Goal: Task Accomplishment & Management: Use online tool/utility

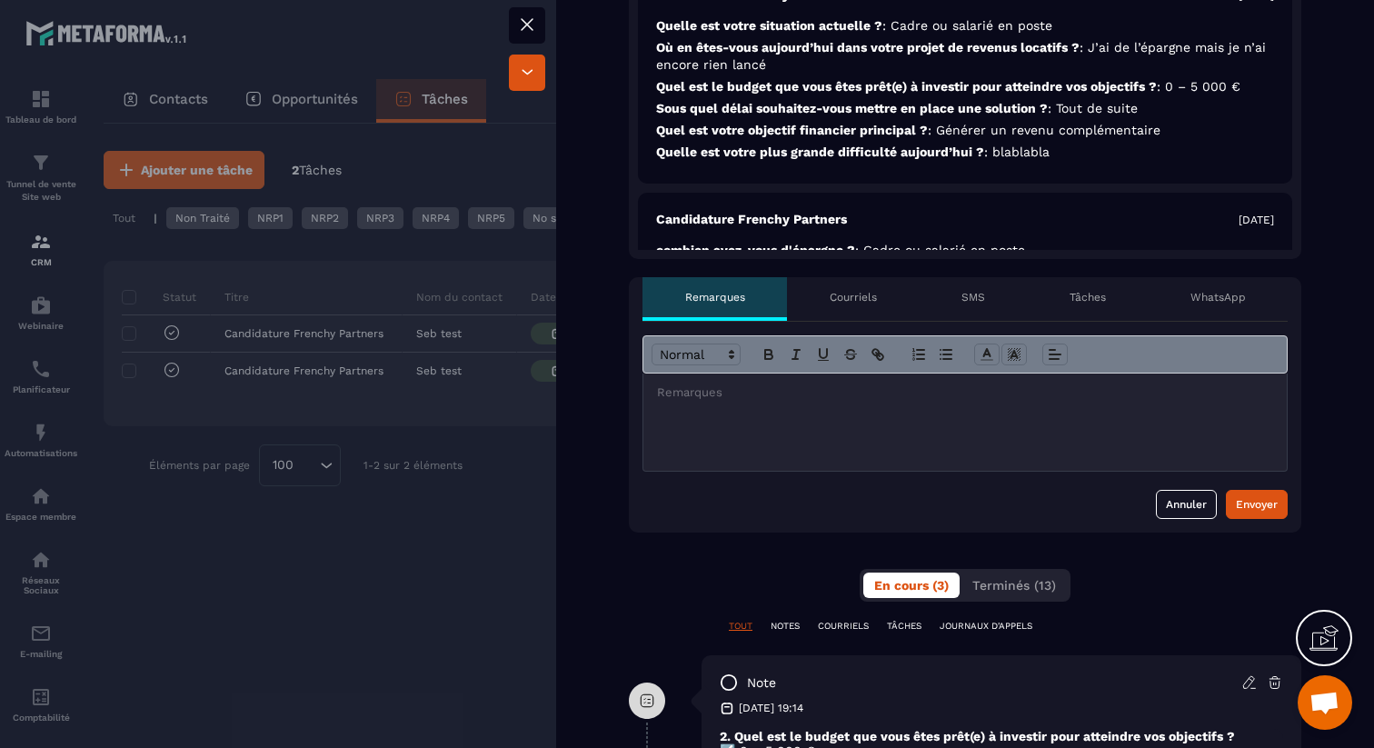
scroll to position [671, 0]
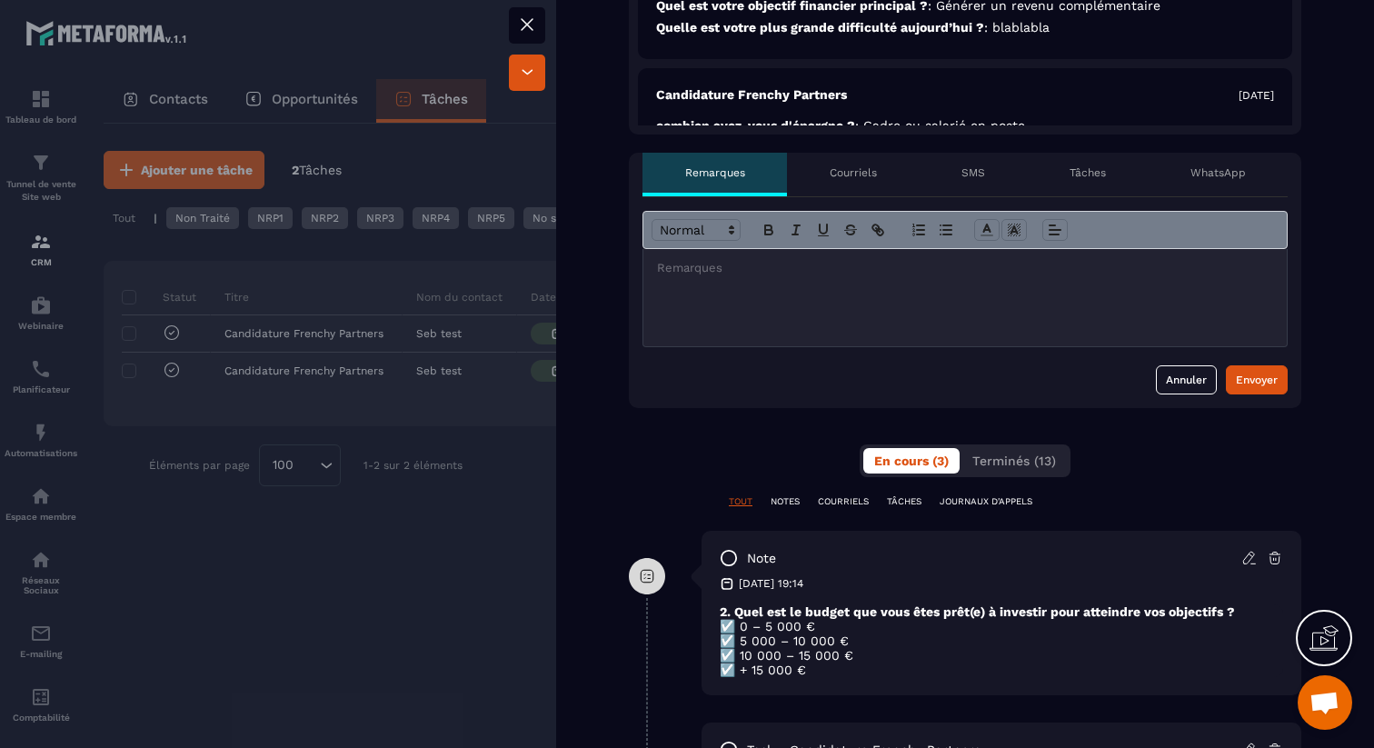
click at [1242, 180] on div "WhatsApp" at bounding box center [1218, 175] width 140 height 44
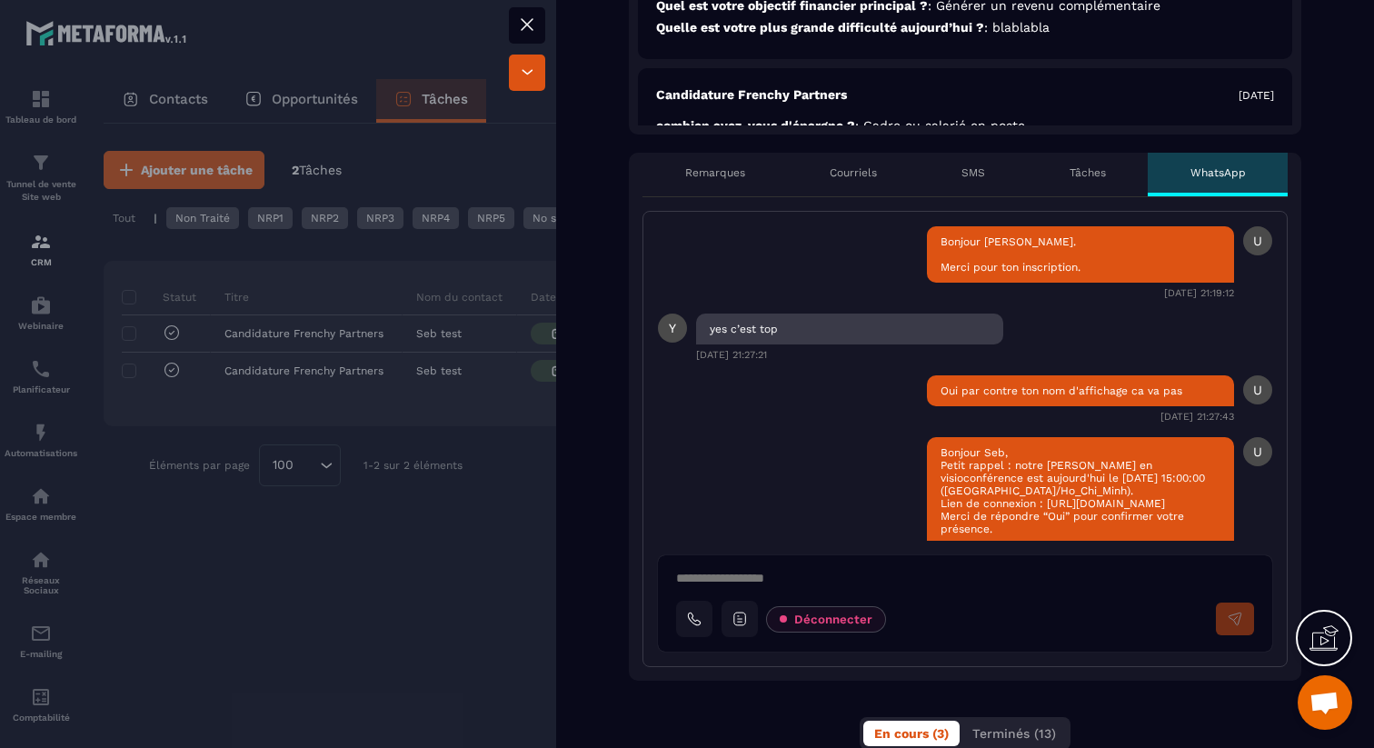
scroll to position [85, 0]
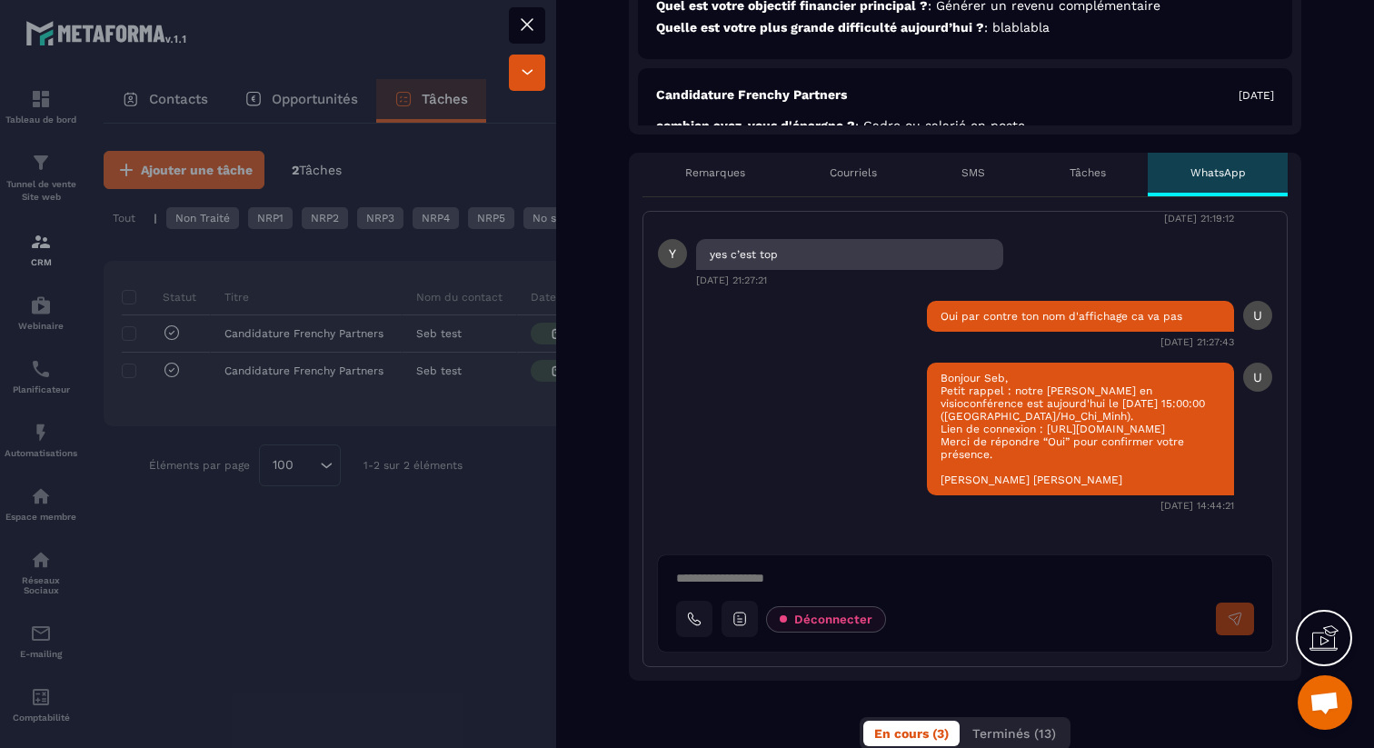
click at [532, 25] on icon at bounding box center [527, 25] width 22 height 22
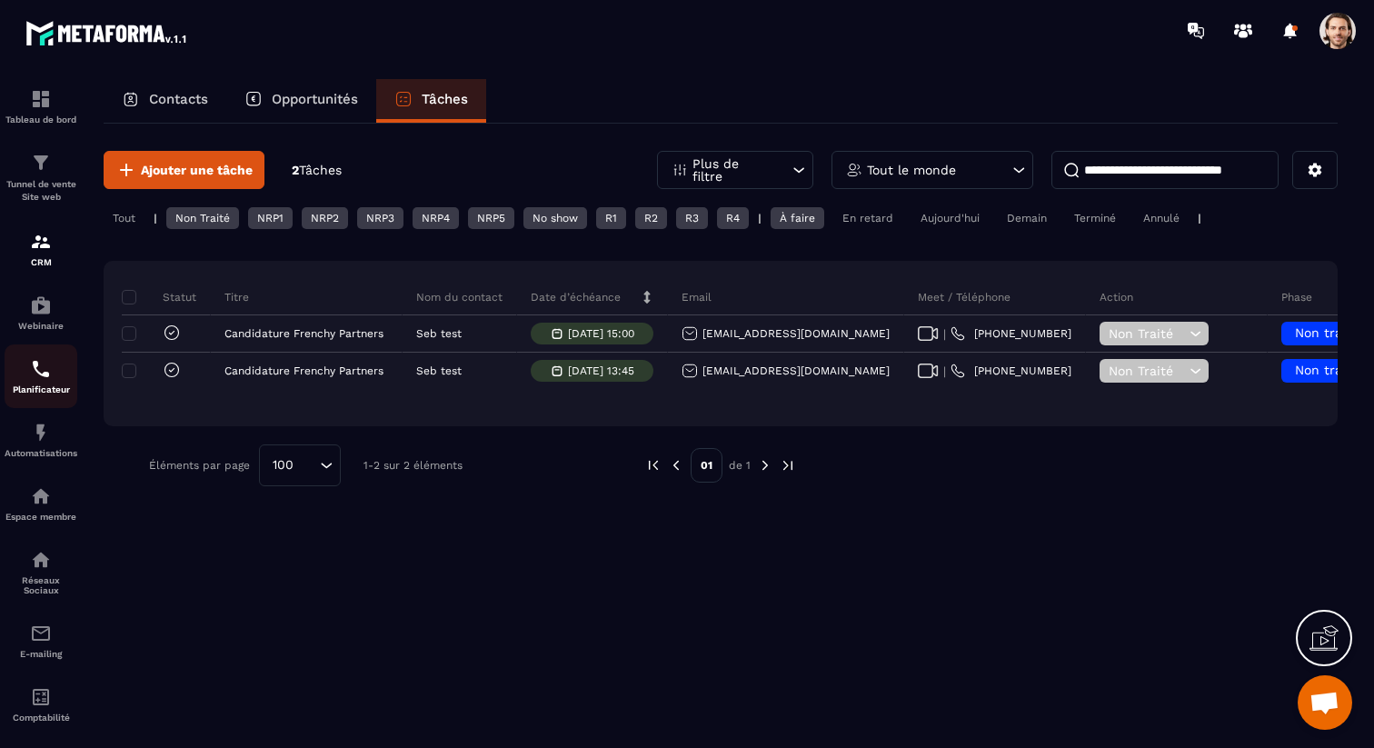
click at [31, 373] on img at bounding box center [41, 369] width 22 height 22
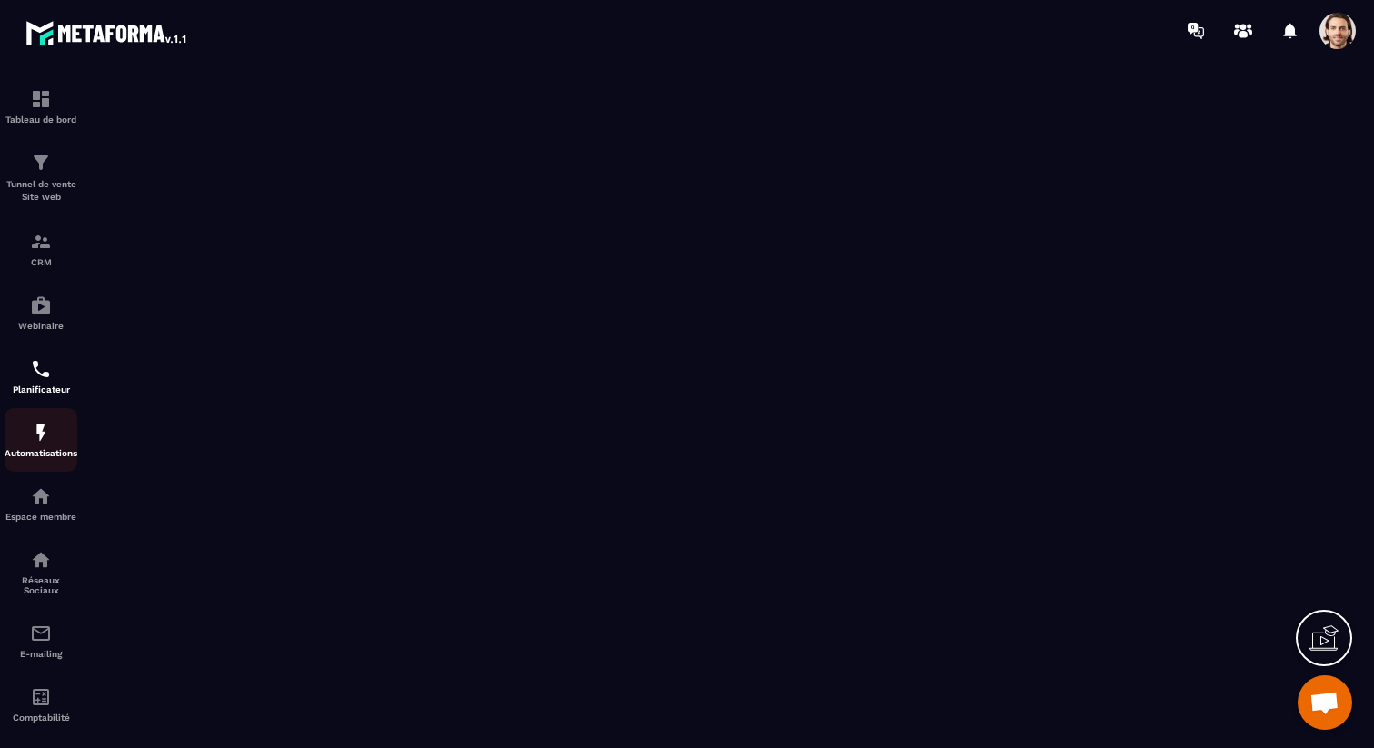
click at [35, 451] on p "Automatisations" at bounding box center [41, 453] width 73 height 10
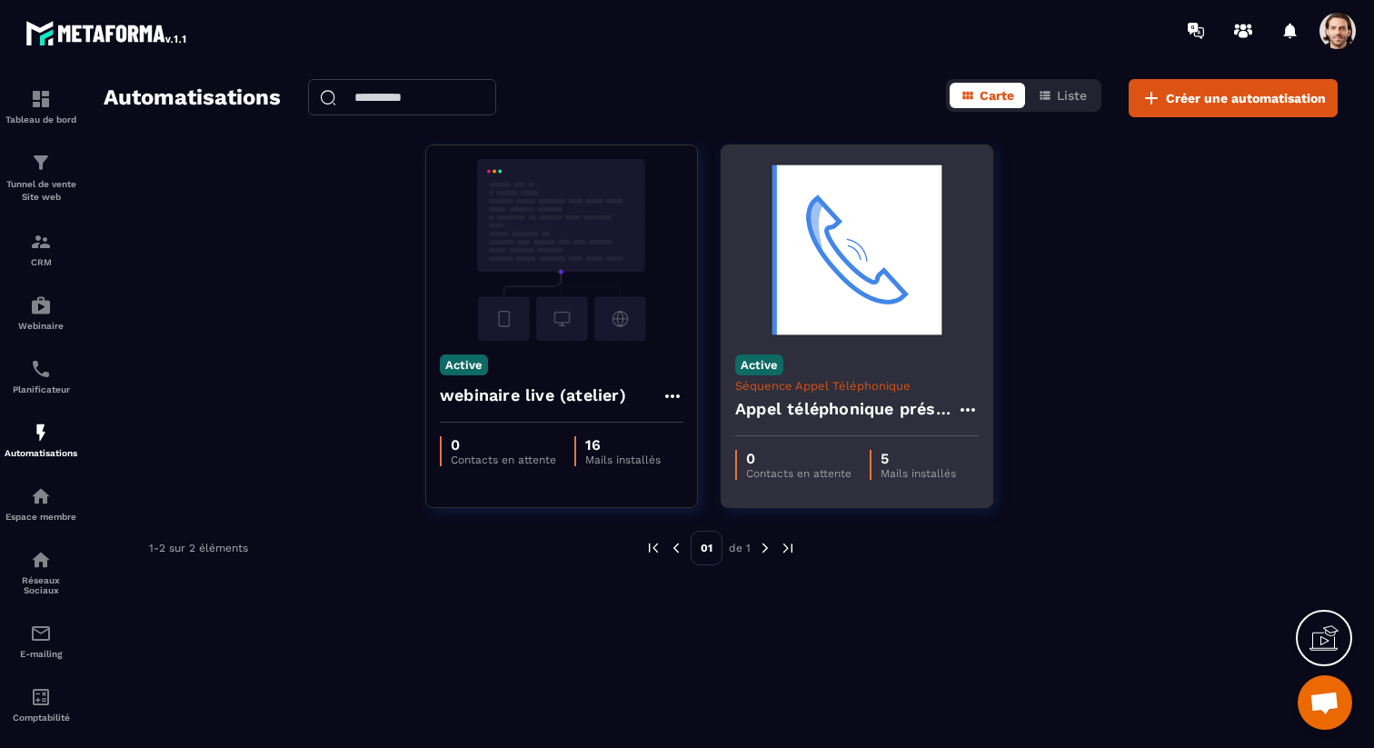
click at [800, 399] on h4 "Appel téléphonique présence" at bounding box center [846, 408] width 222 height 25
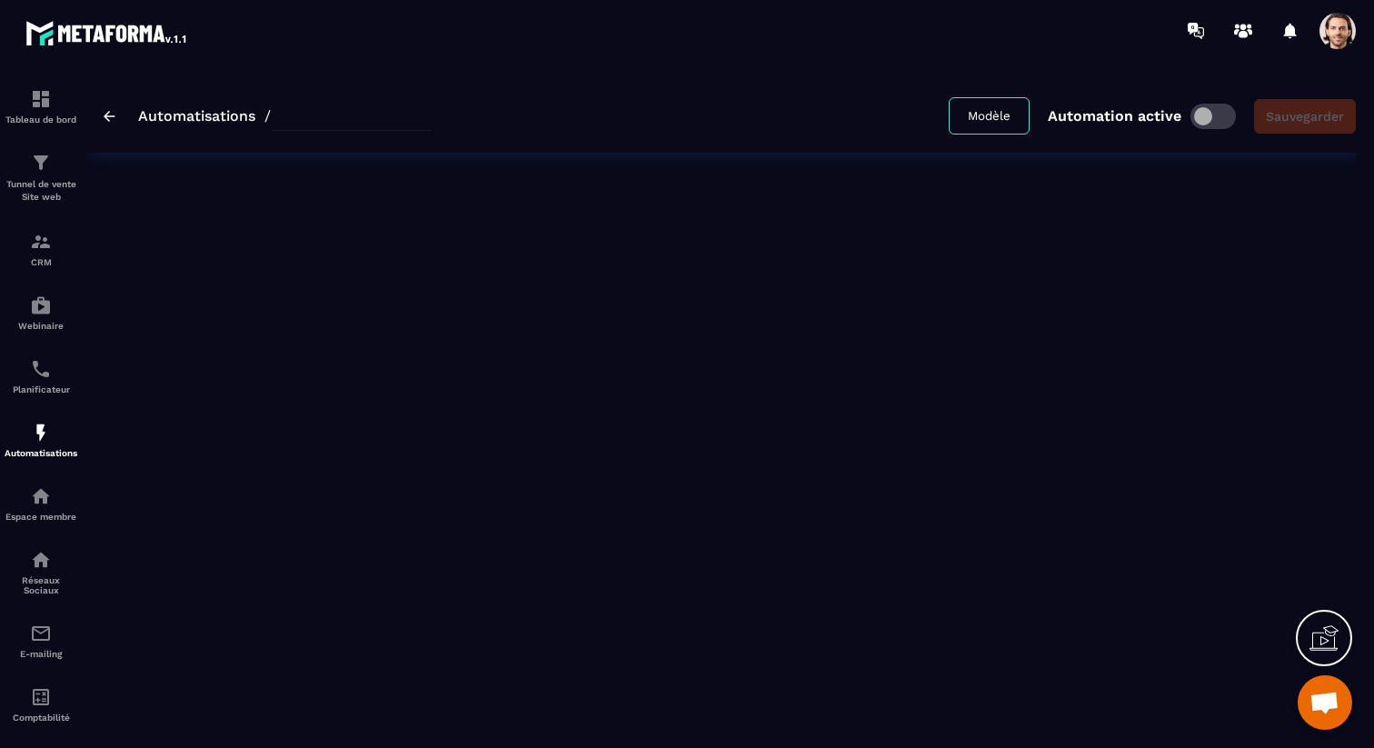
type input "**********"
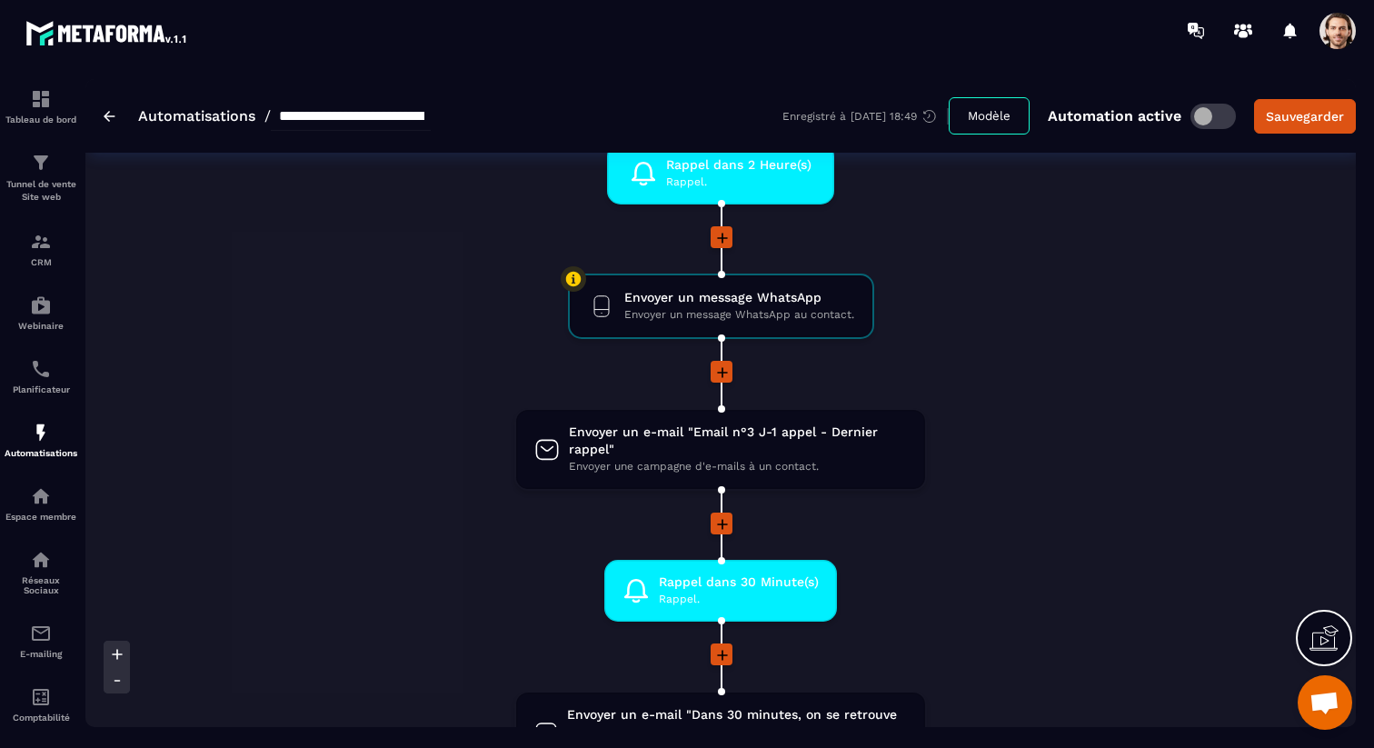
scroll to position [938, 0]
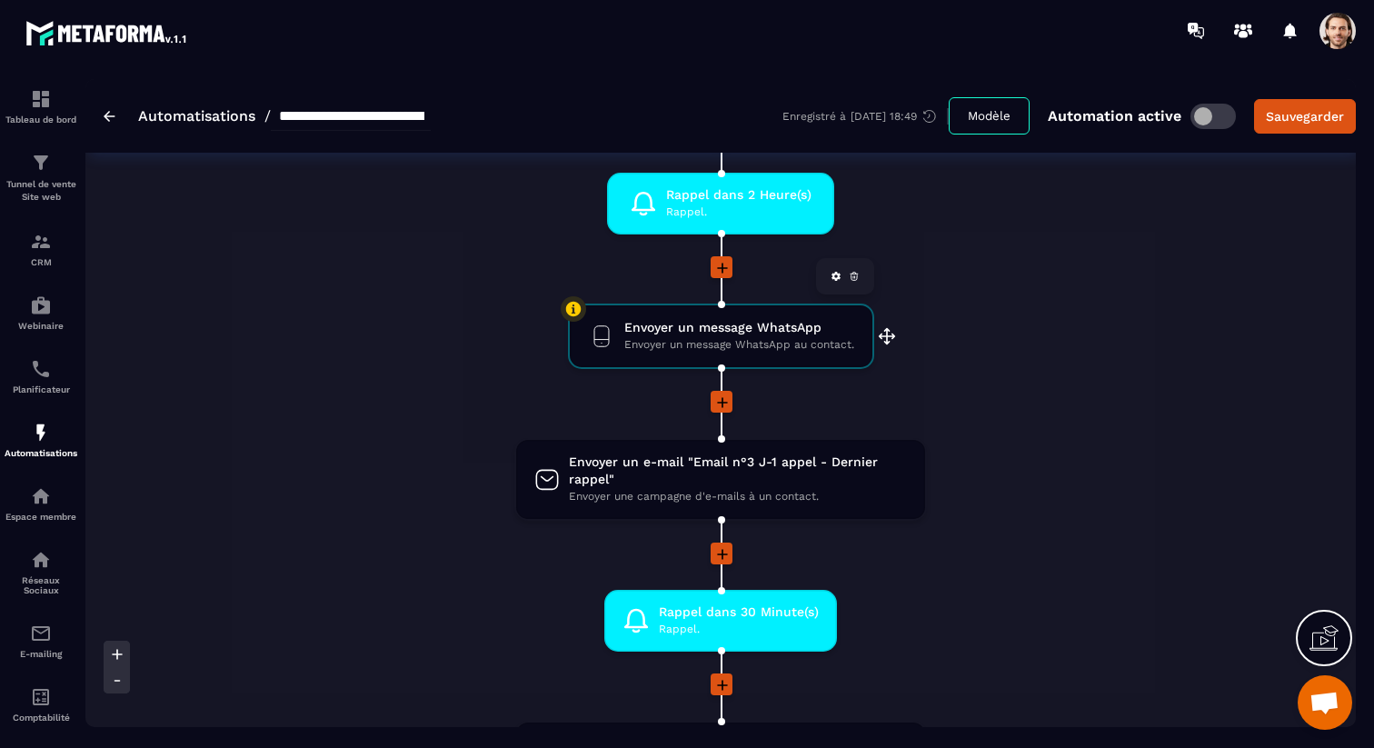
click at [730, 331] on span "Envoyer un message WhatsApp" at bounding box center [739, 327] width 230 height 17
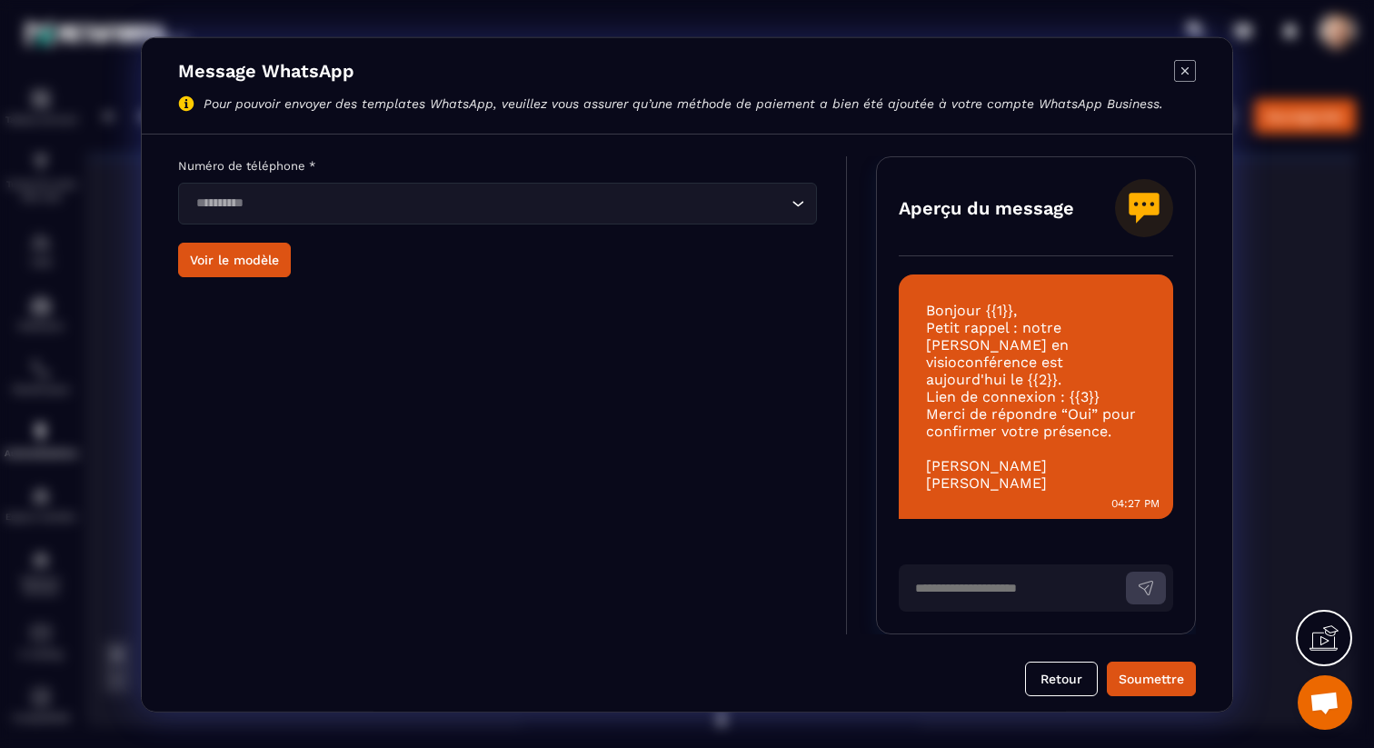
click at [1180, 81] on icon "Modal window" at bounding box center [1185, 70] width 22 height 22
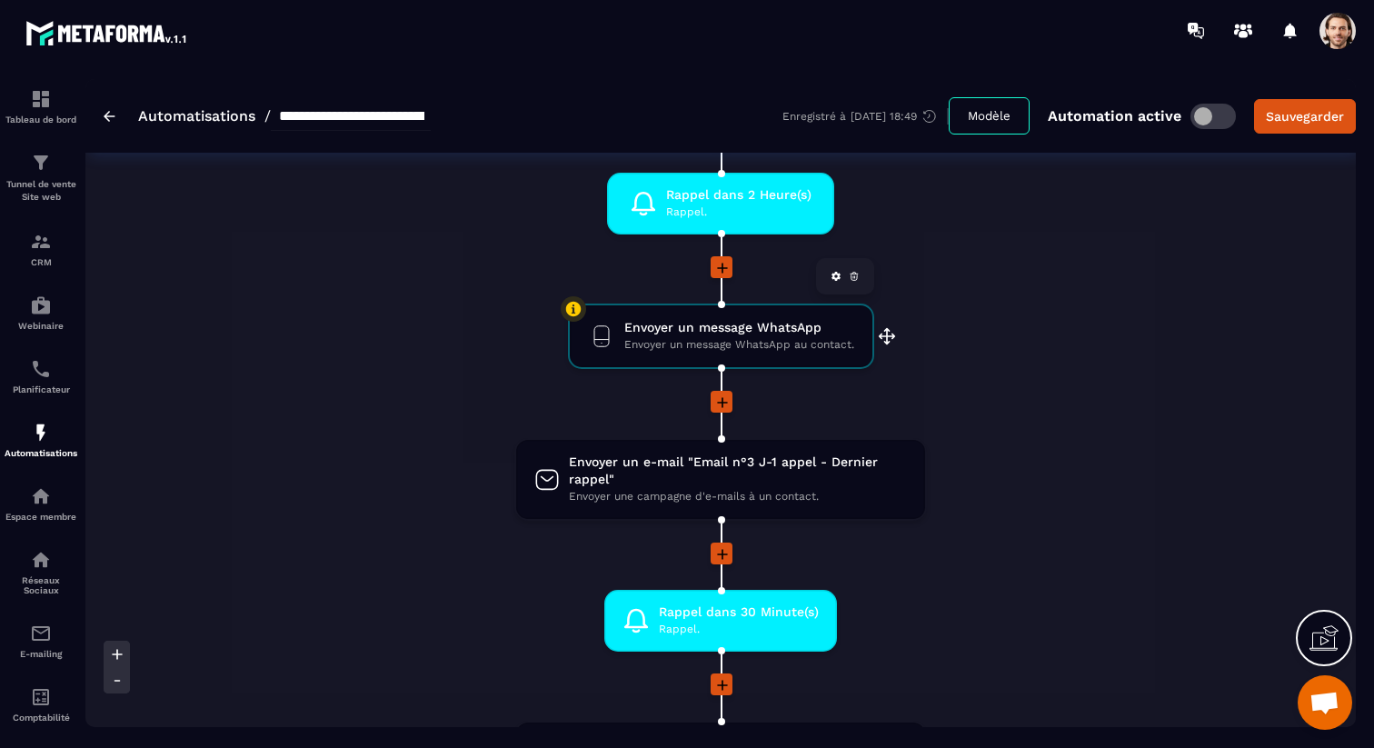
click at [860, 285] on link at bounding box center [854, 276] width 18 height 18
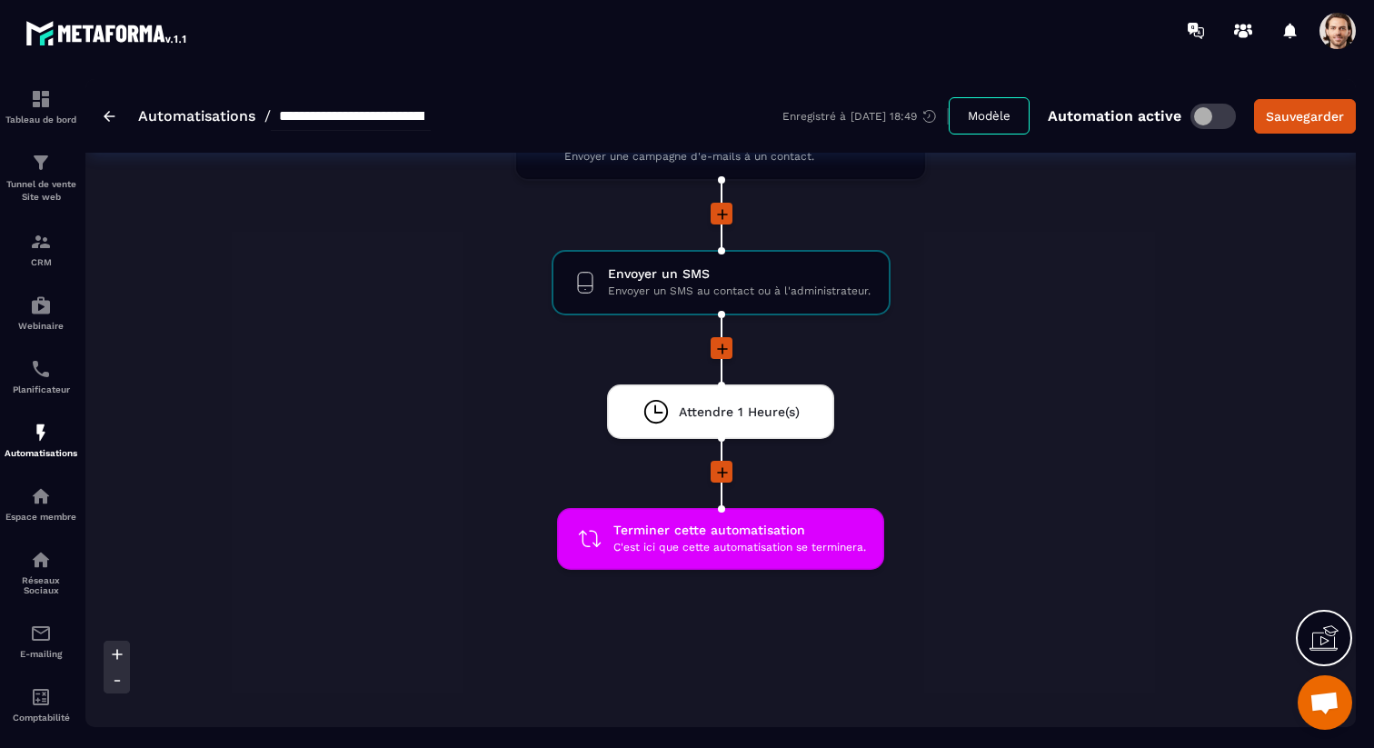
scroll to position [1689, 0]
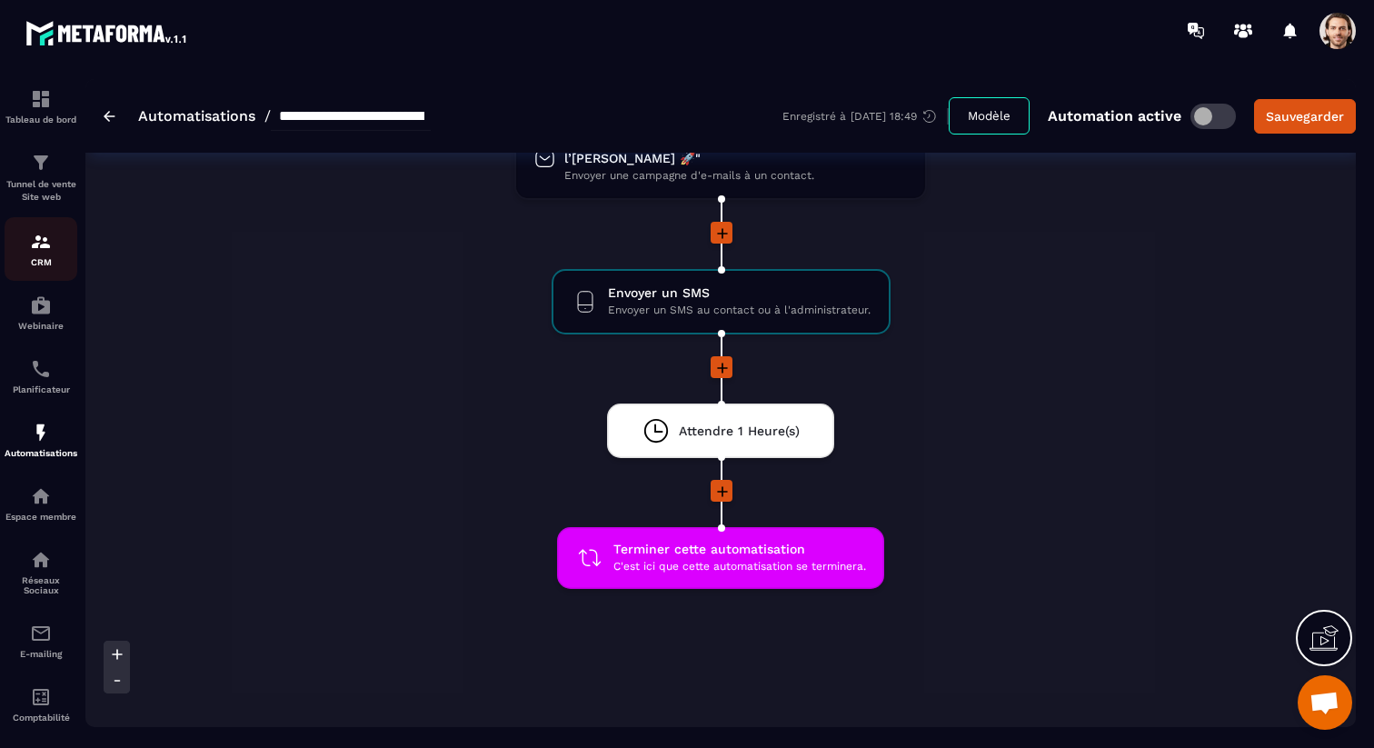
click at [43, 255] on div "CRM" at bounding box center [41, 249] width 73 height 36
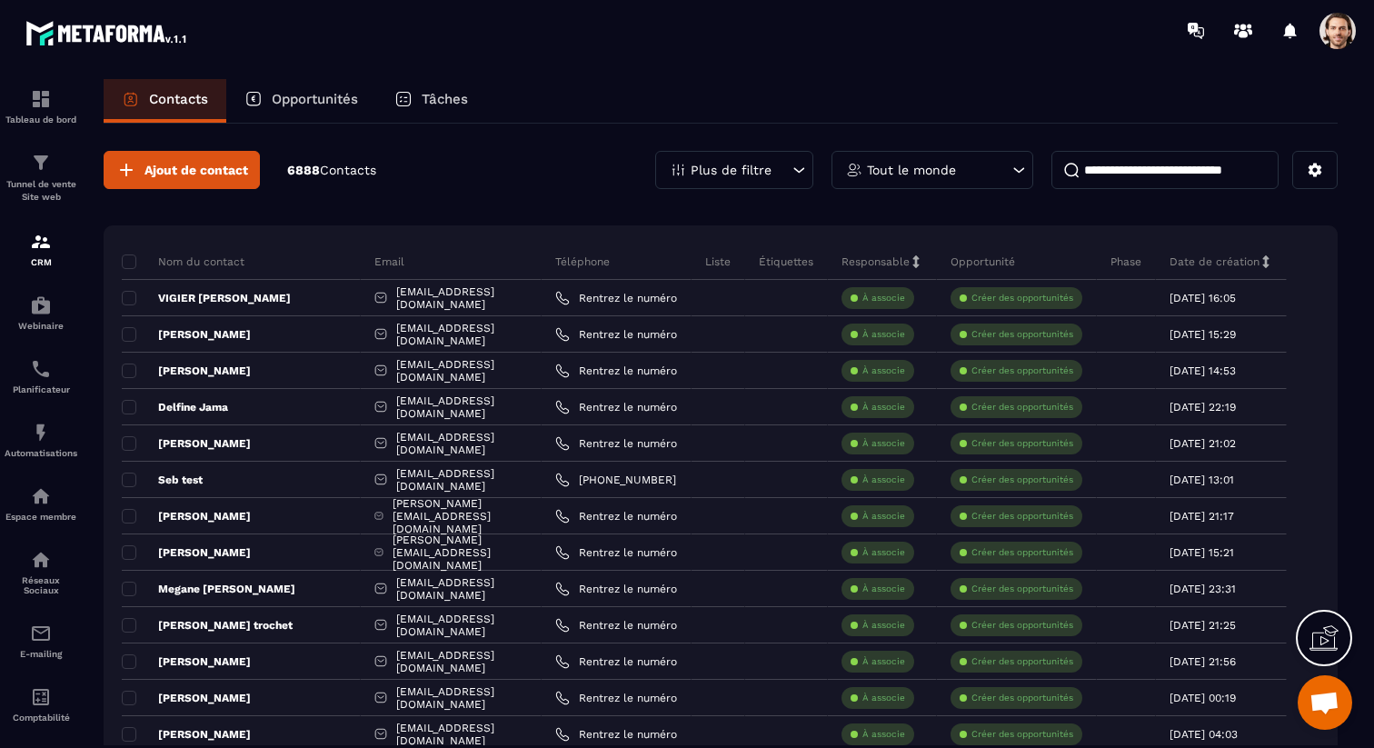
click at [422, 110] on div "Tâches" at bounding box center [431, 101] width 110 height 44
